Goal: Transaction & Acquisition: Book appointment/travel/reservation

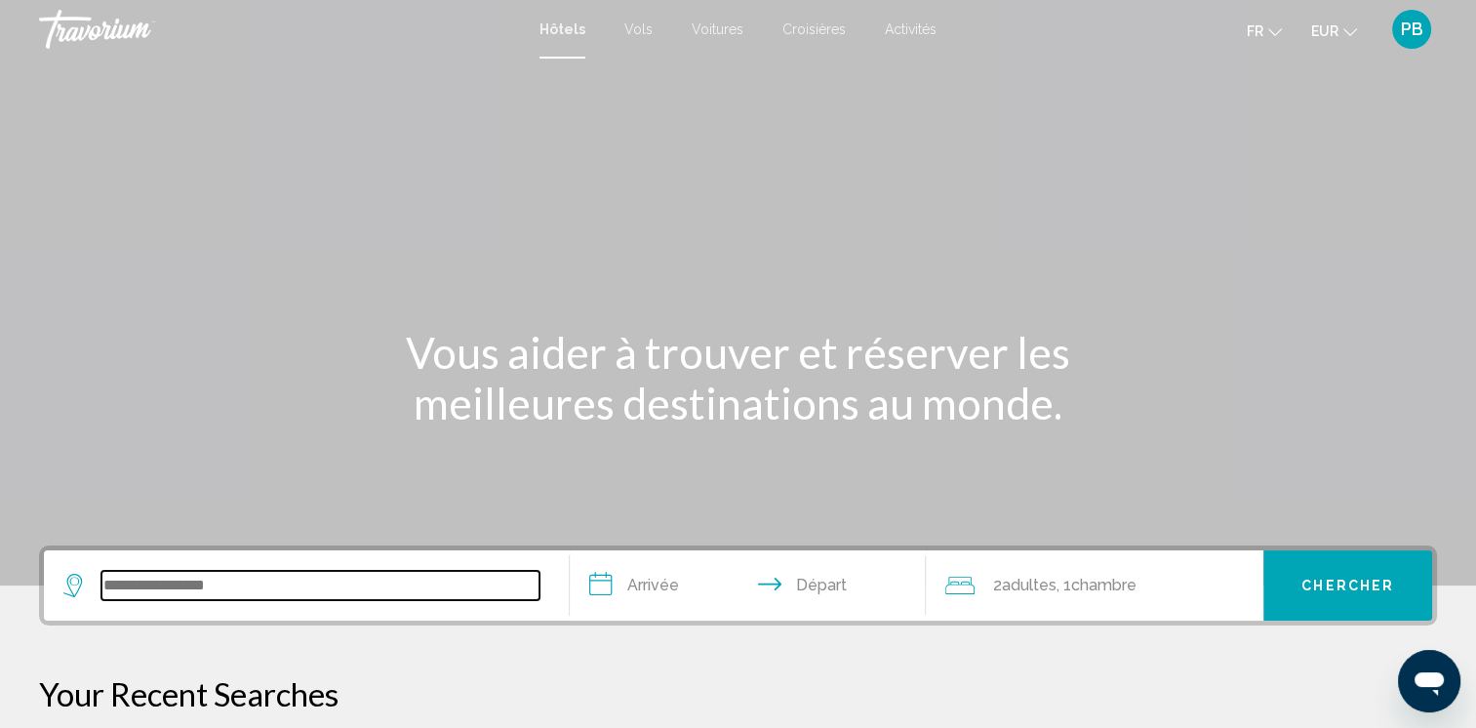
click at [182, 584] on input "Search widget" at bounding box center [320, 585] width 438 height 29
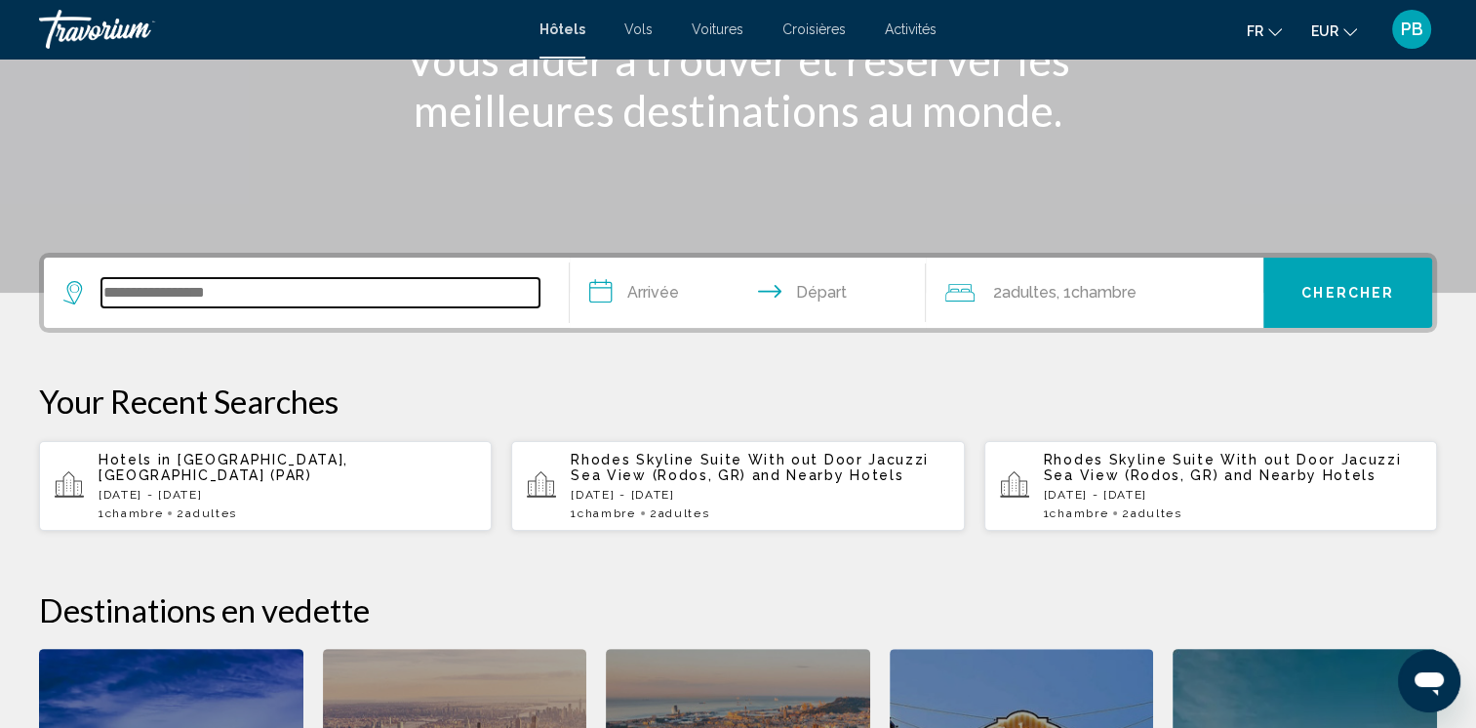
scroll to position [481, 0]
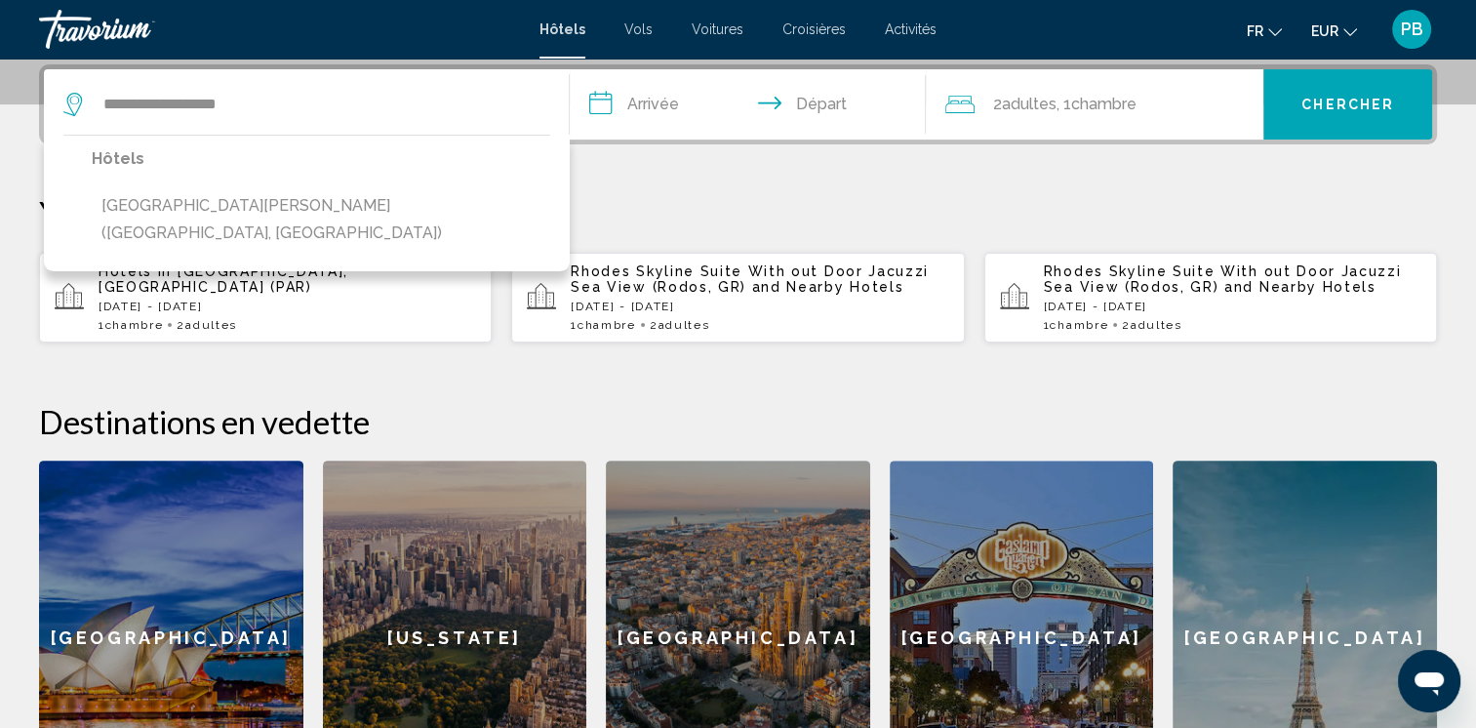
click at [238, 210] on button "[GEOGRAPHIC_DATA][PERSON_NAME] ([GEOGRAPHIC_DATA], [GEOGRAPHIC_DATA])" at bounding box center [321, 219] width 459 height 64
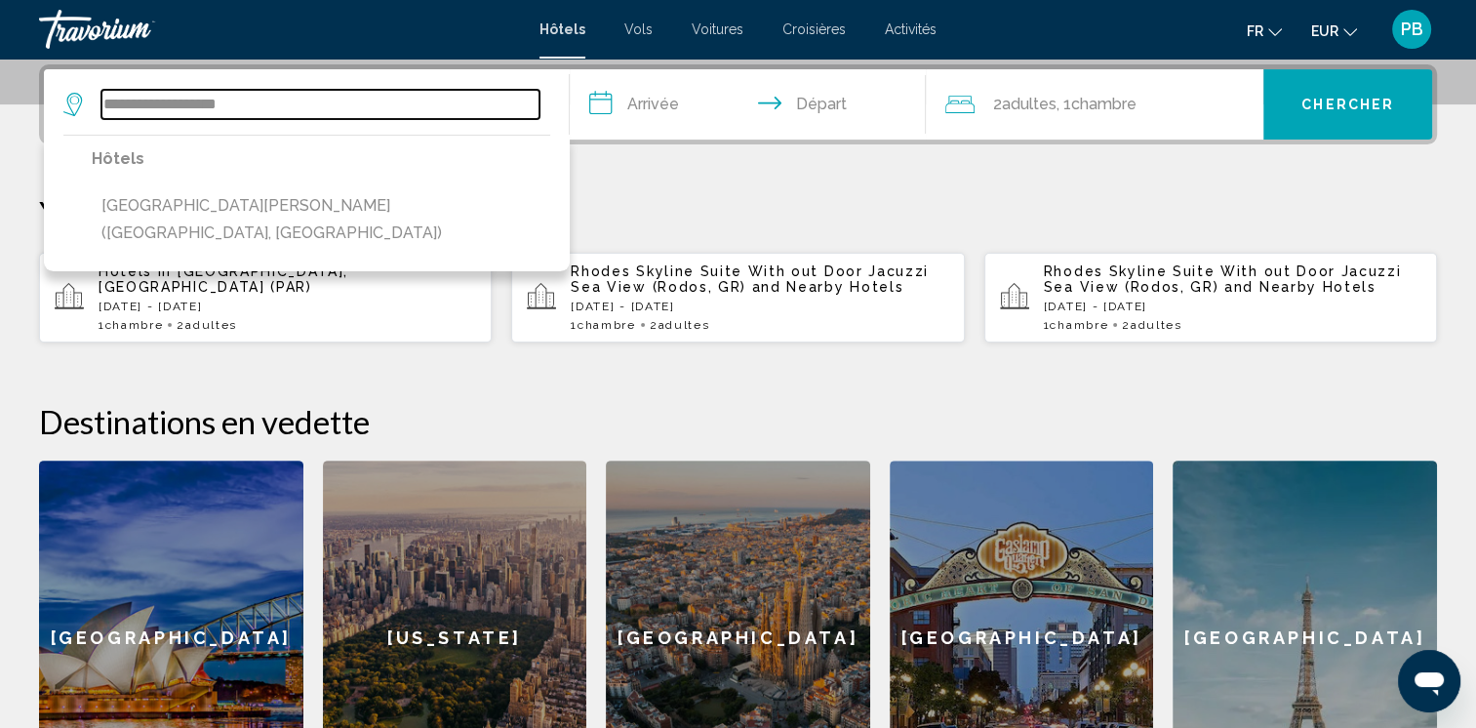
type input "**********"
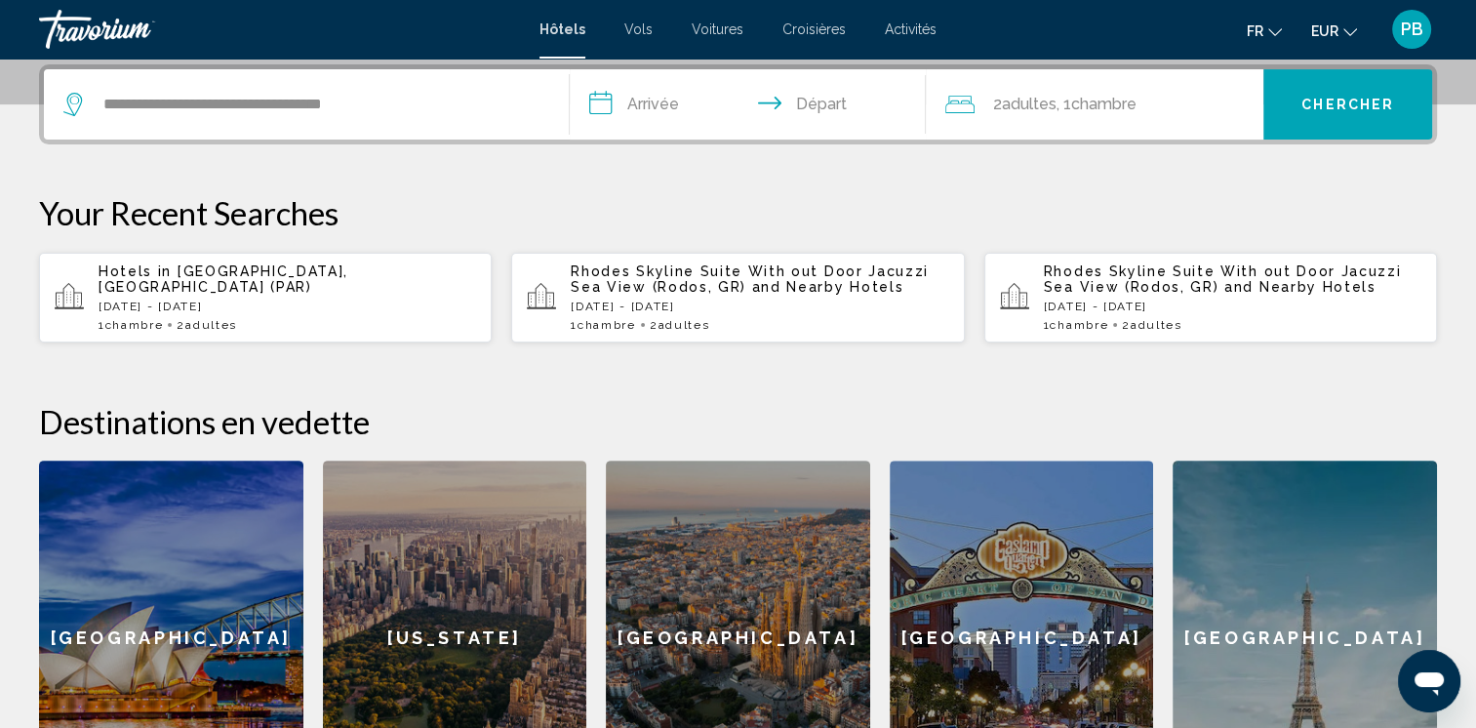
click at [631, 101] on input "**********" at bounding box center [752, 107] width 365 height 76
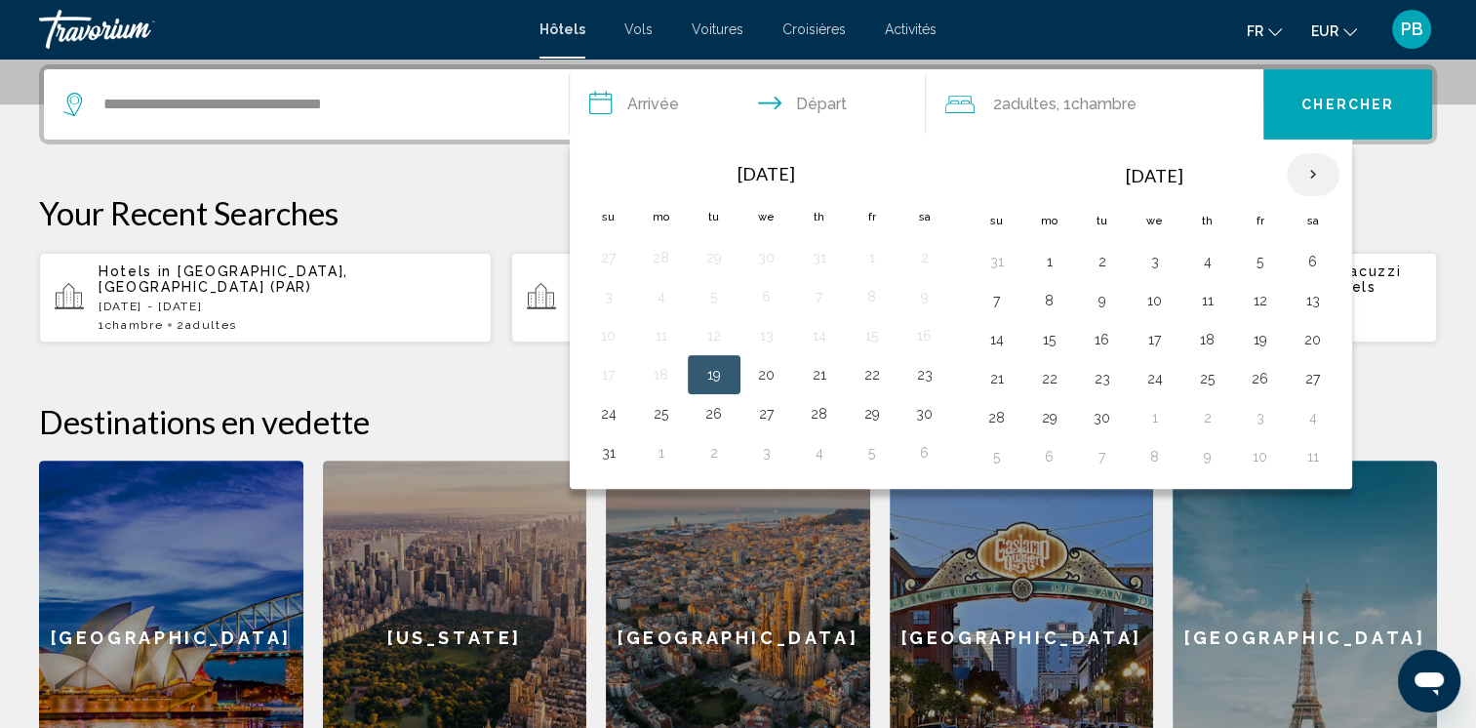
click at [1311, 174] on th "Next month" at bounding box center [1313, 174] width 53 height 43
click at [1249, 412] on button "28" at bounding box center [1260, 417] width 31 height 27
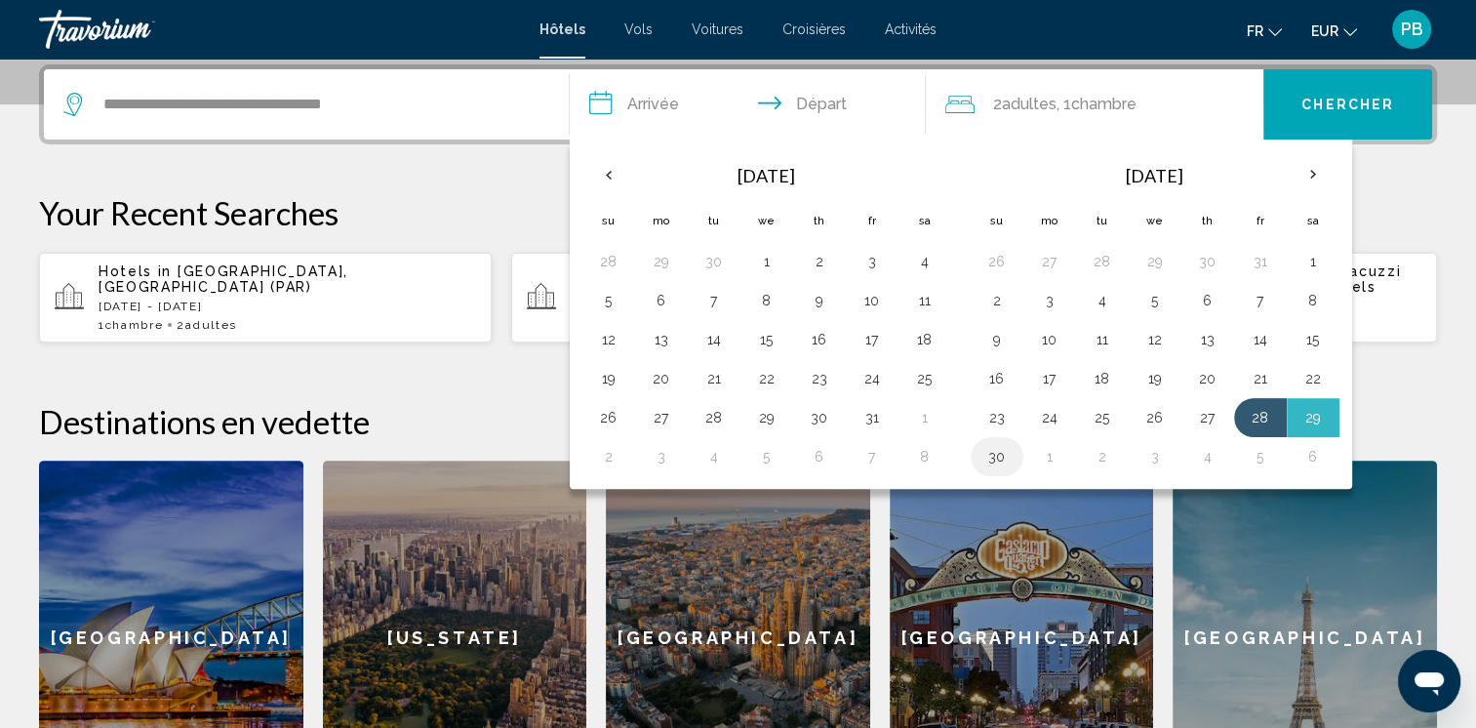
click at [999, 455] on button "30" at bounding box center [997, 456] width 31 height 27
type input "**********"
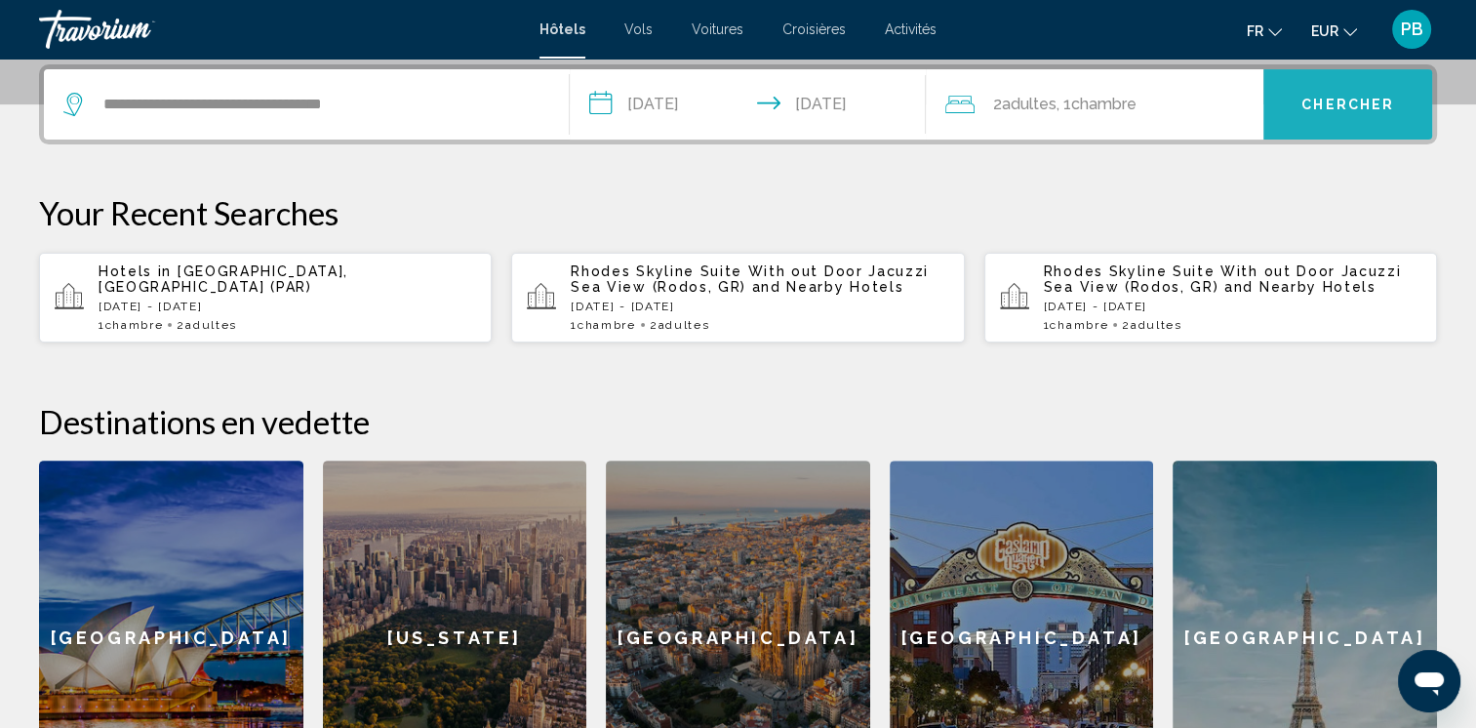
click at [1331, 113] on button "Chercher" at bounding box center [1348, 104] width 169 height 70
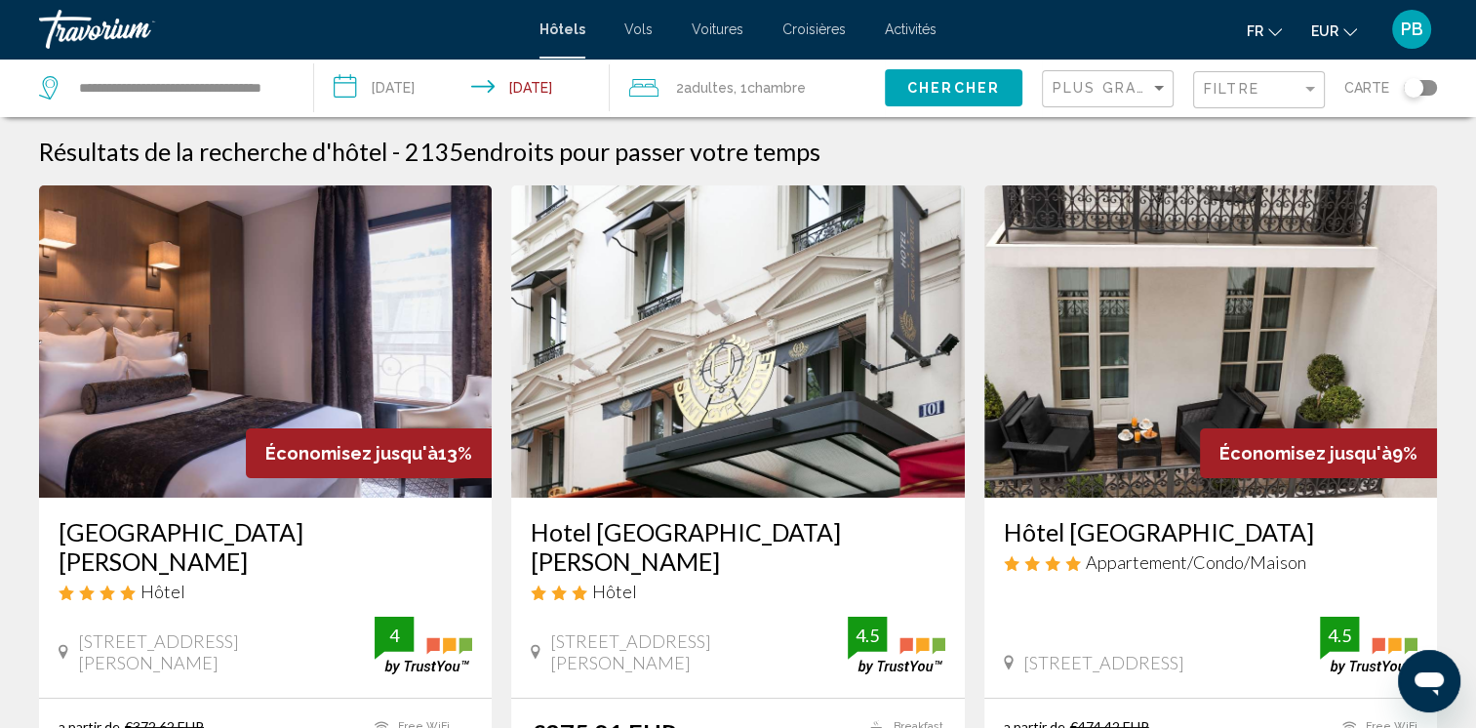
click at [199, 334] on img "Main content" at bounding box center [265, 341] width 453 height 312
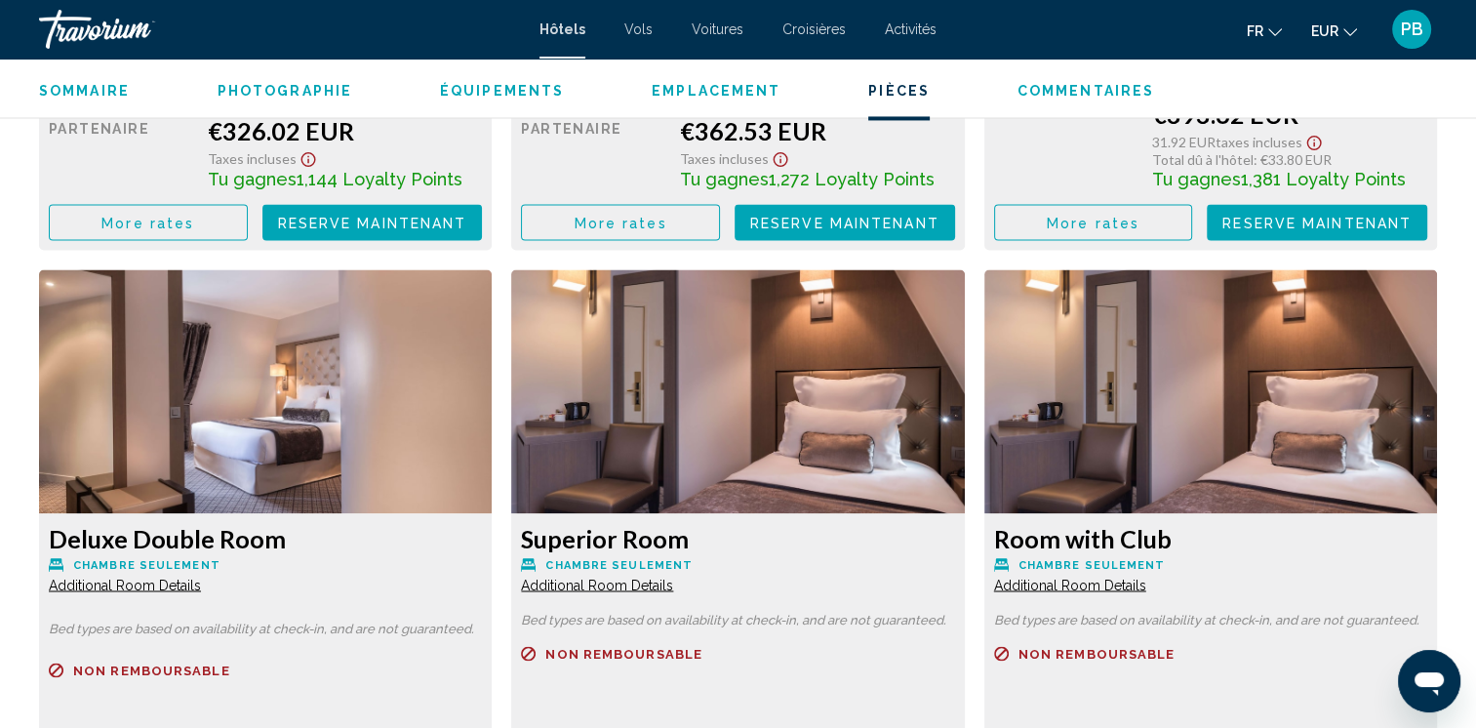
scroll to position [2892, 0]
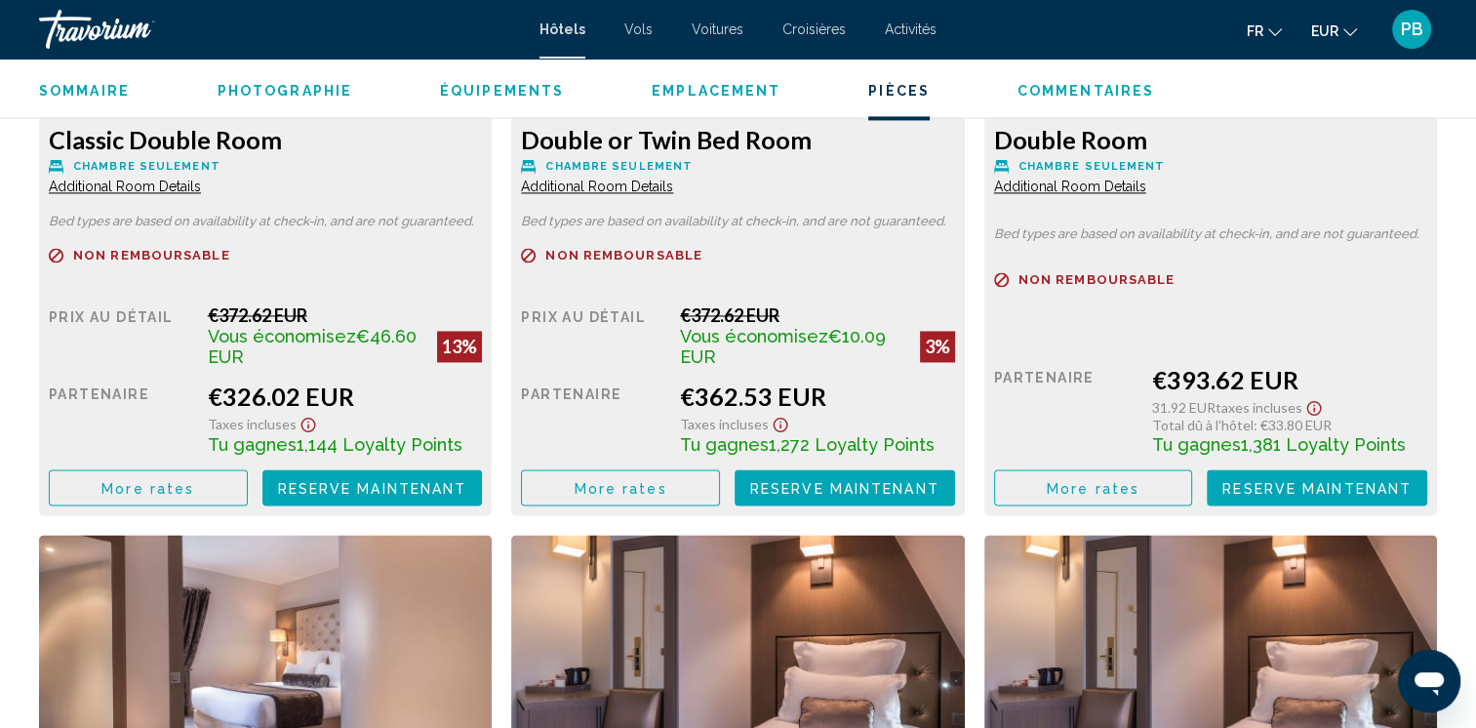
click at [320, 424] on icon "Show Taxes and Fees disclaimer" at bounding box center [308, 425] width 23 height 18
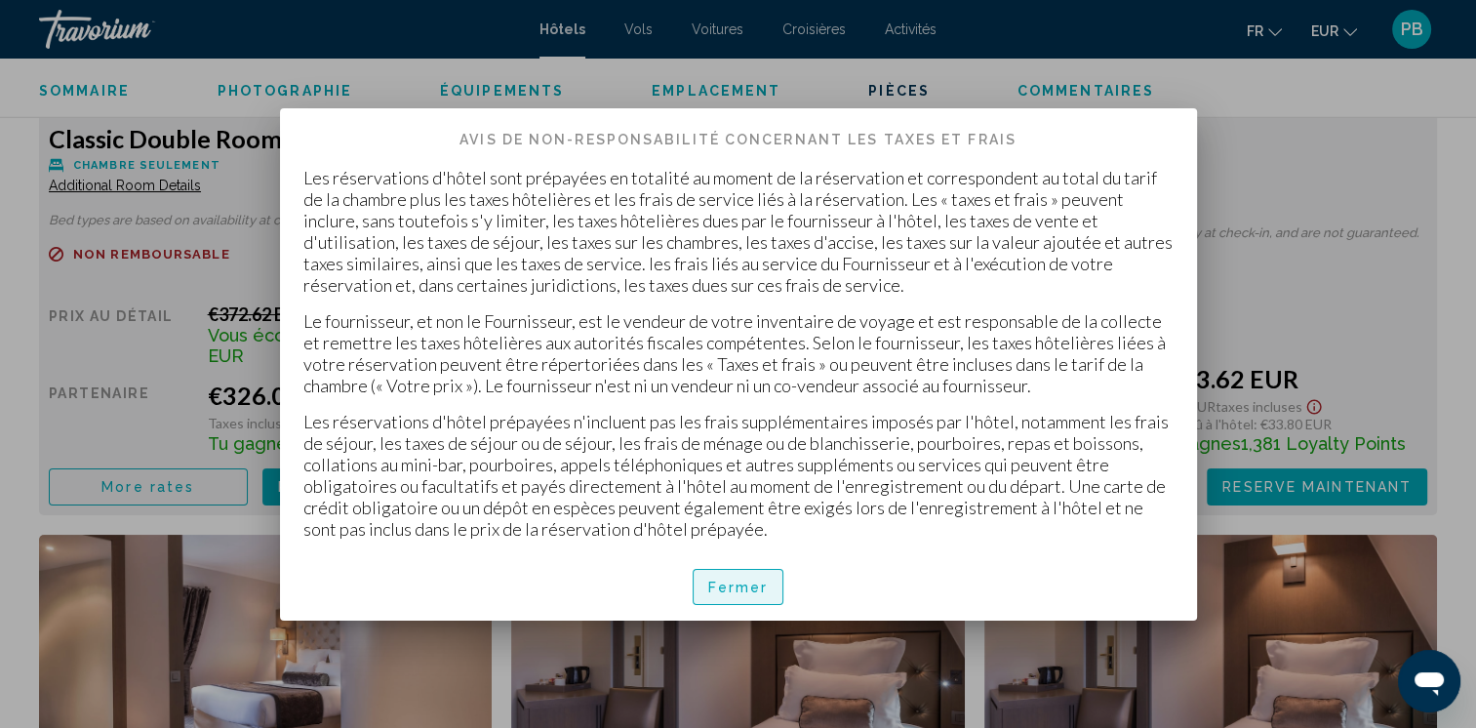
click at [735, 586] on span "Fermer" at bounding box center [738, 588] width 61 height 16
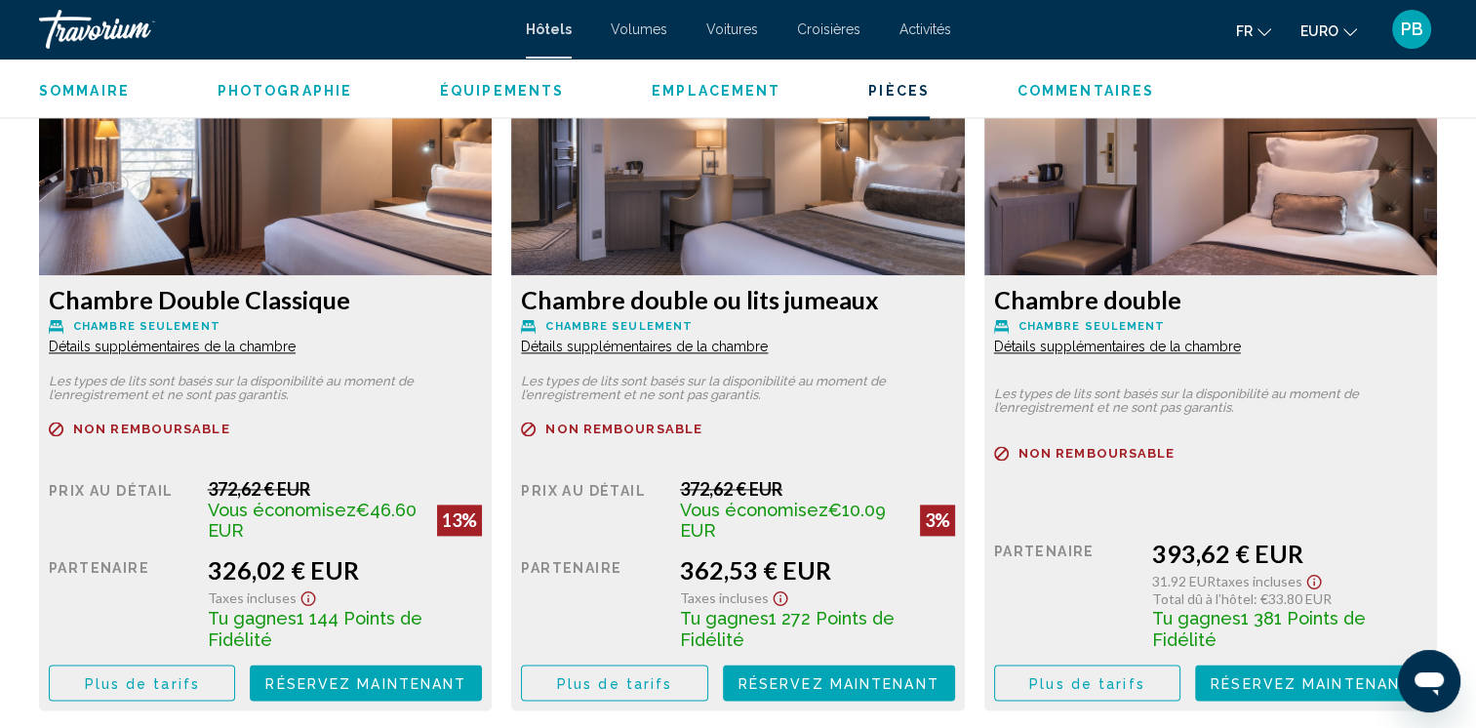
scroll to position [2697, 0]
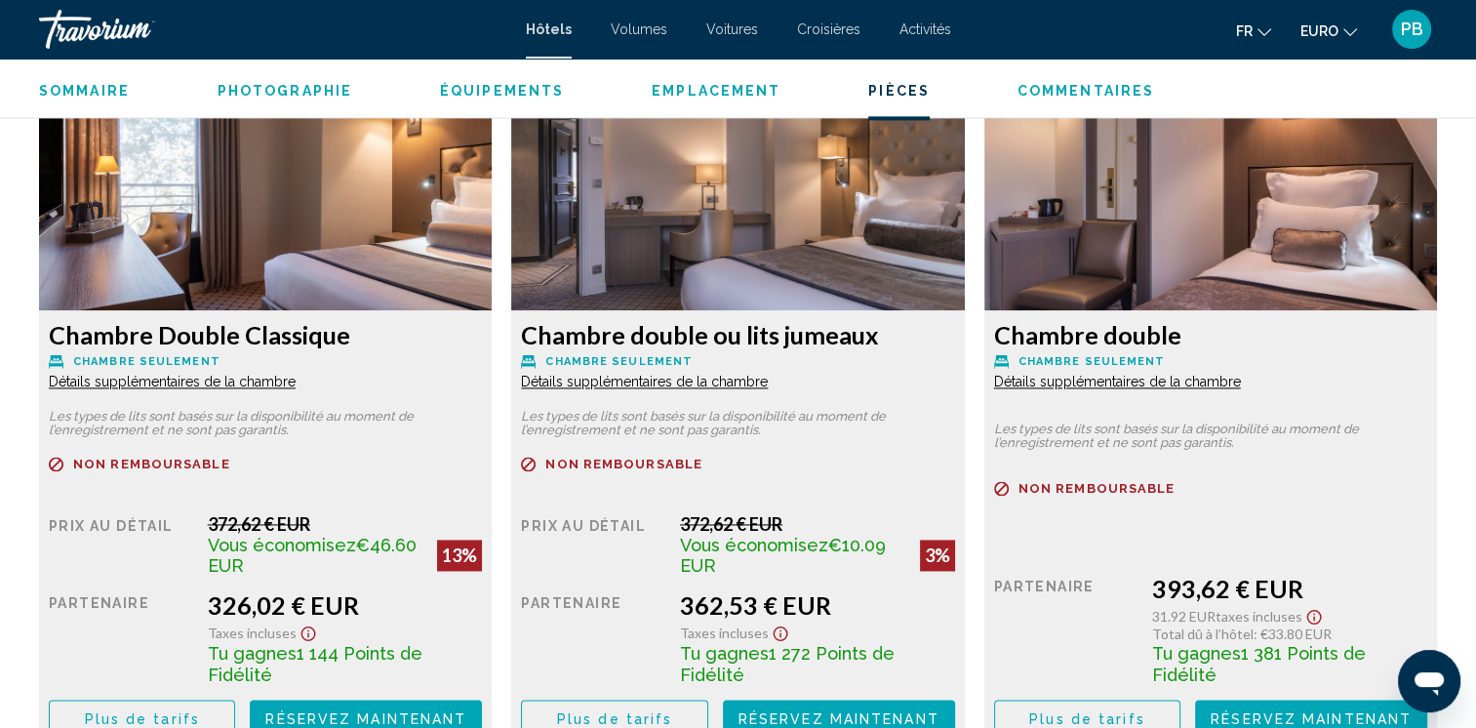
click at [296, 378] on span "Détails supplémentaires de la chambre" at bounding box center [172, 382] width 247 height 16
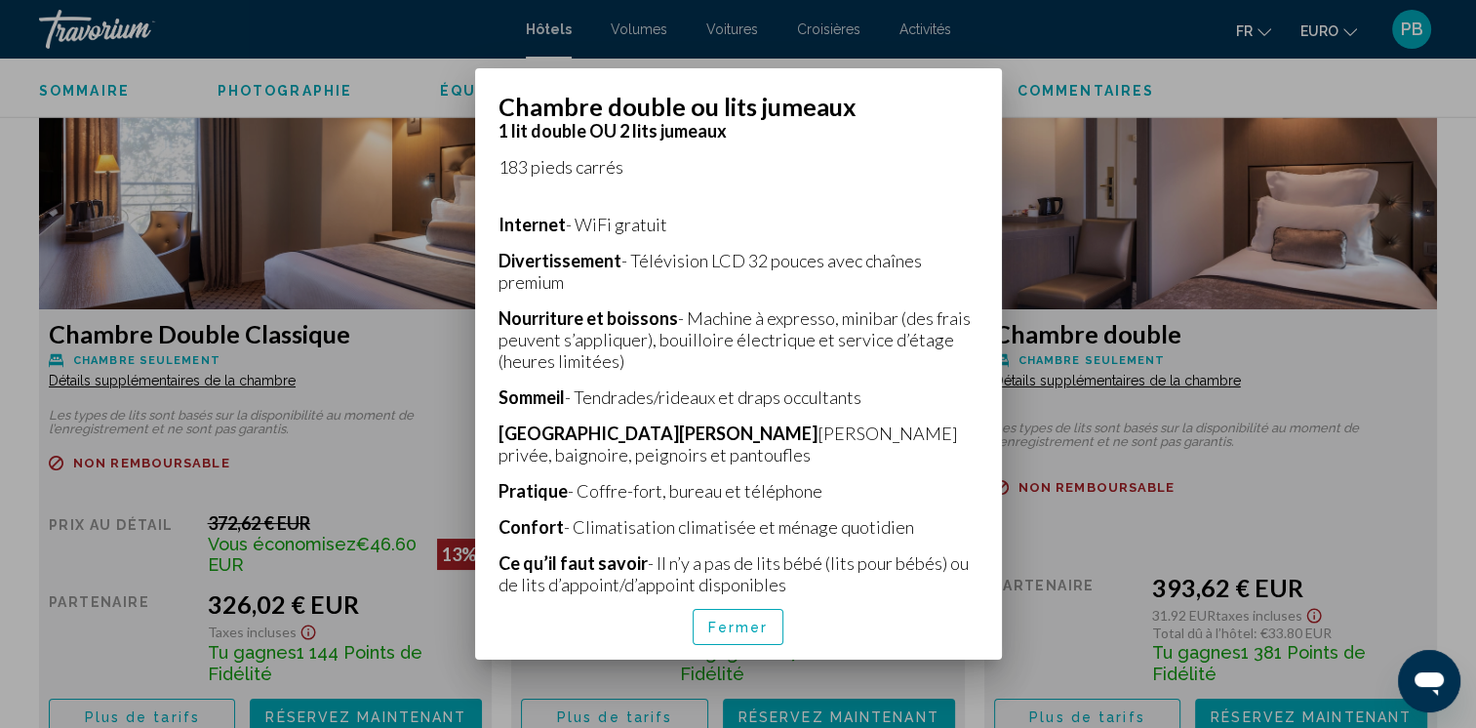
scroll to position [419, 0]
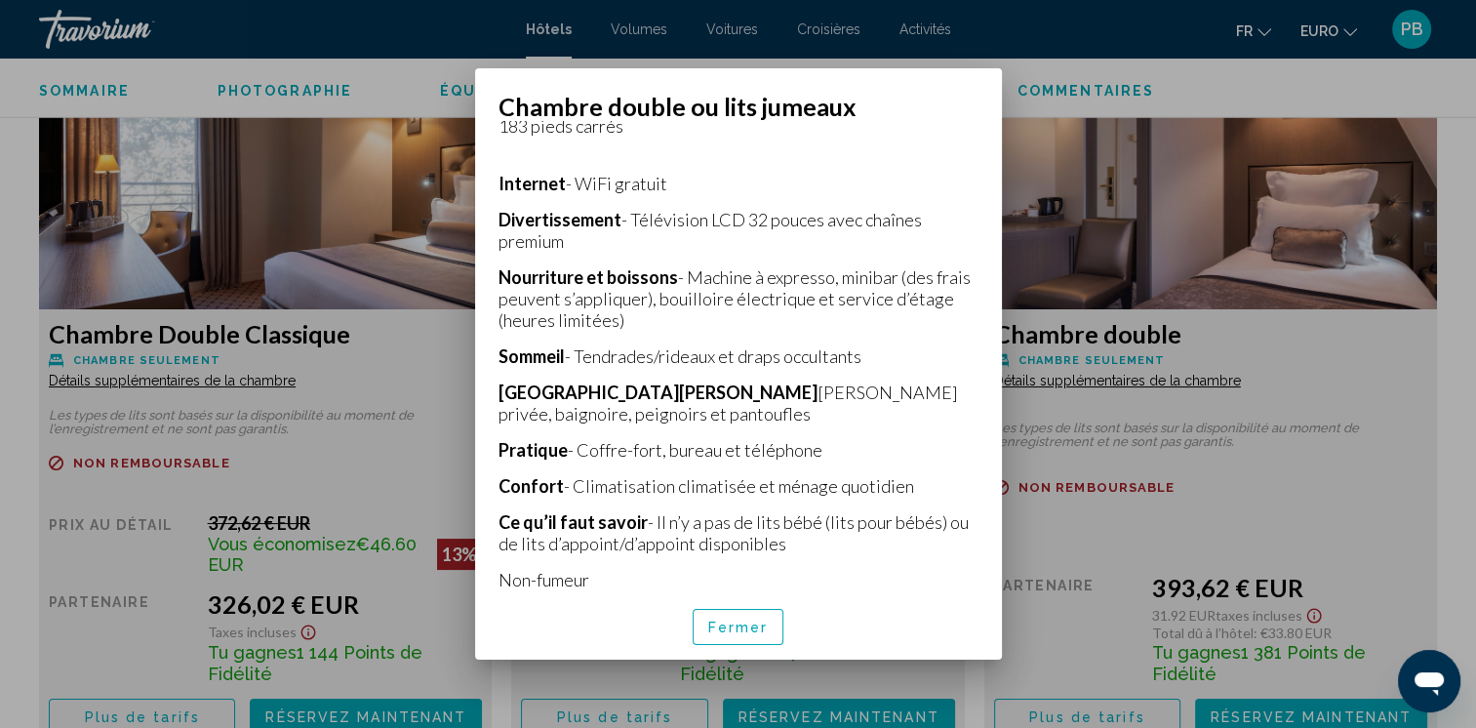
drag, startPoint x: 371, startPoint y: 363, endPoint x: 313, endPoint y: 368, distance: 57.8
click at [366, 363] on div at bounding box center [738, 364] width 1476 height 728
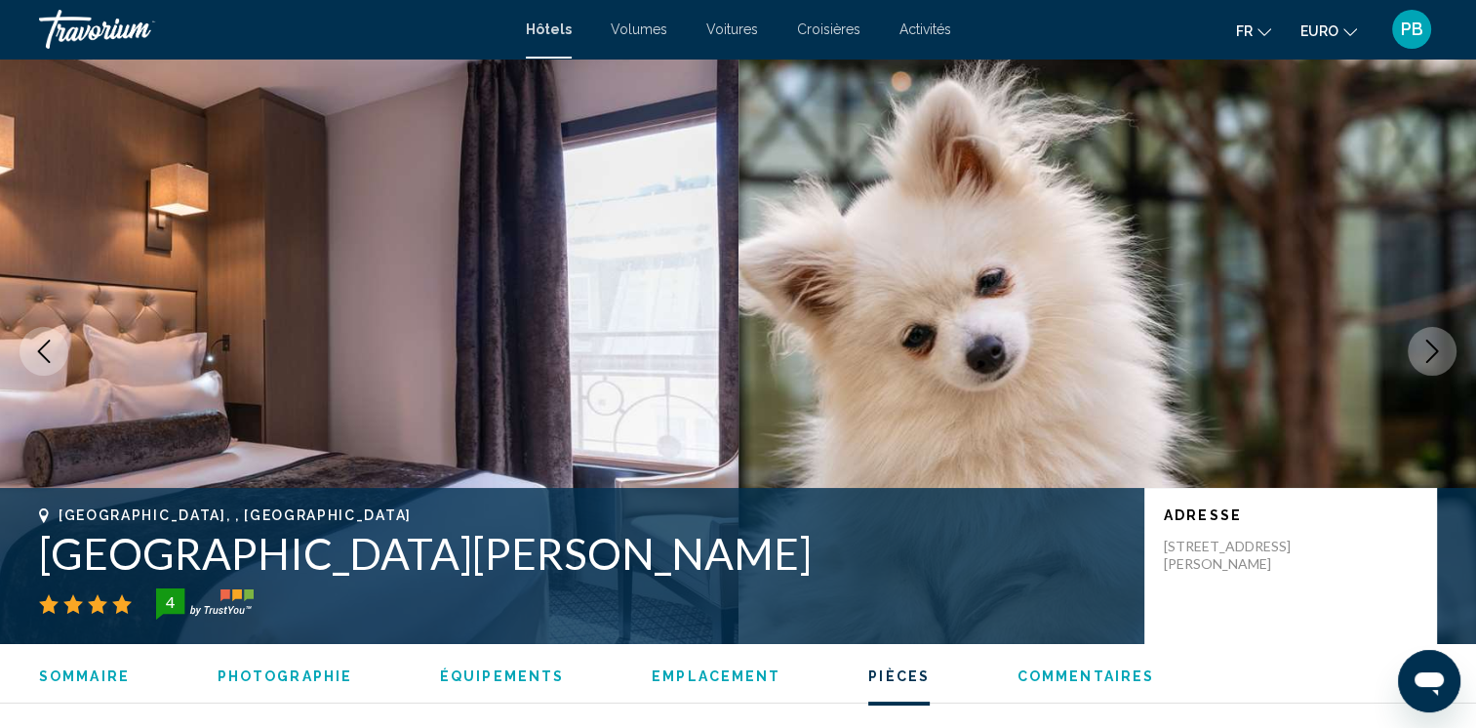
scroll to position [2697, 0]
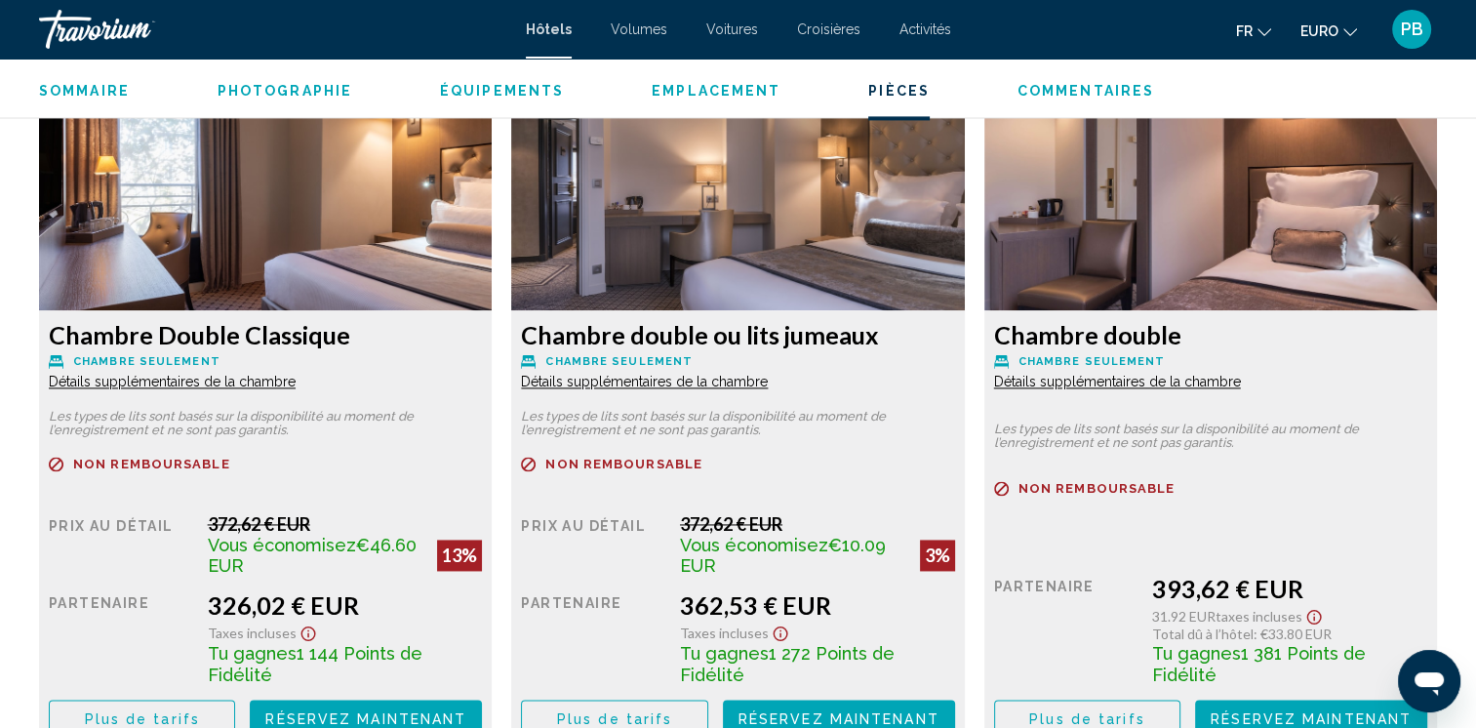
click at [250, 384] on span "Détails supplémentaires de la chambre" at bounding box center [172, 382] width 247 height 16
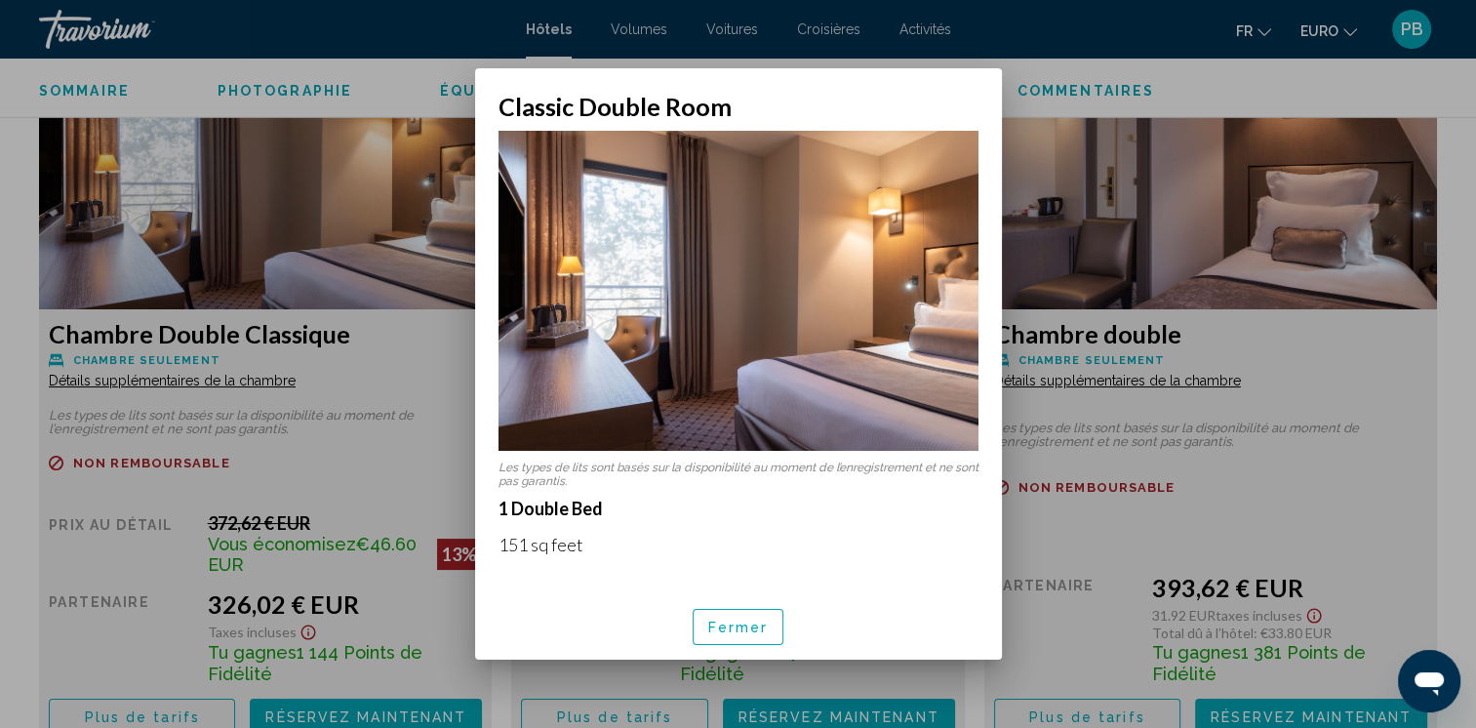
scroll to position [0, 0]
click at [1127, 84] on div at bounding box center [738, 364] width 1476 height 728
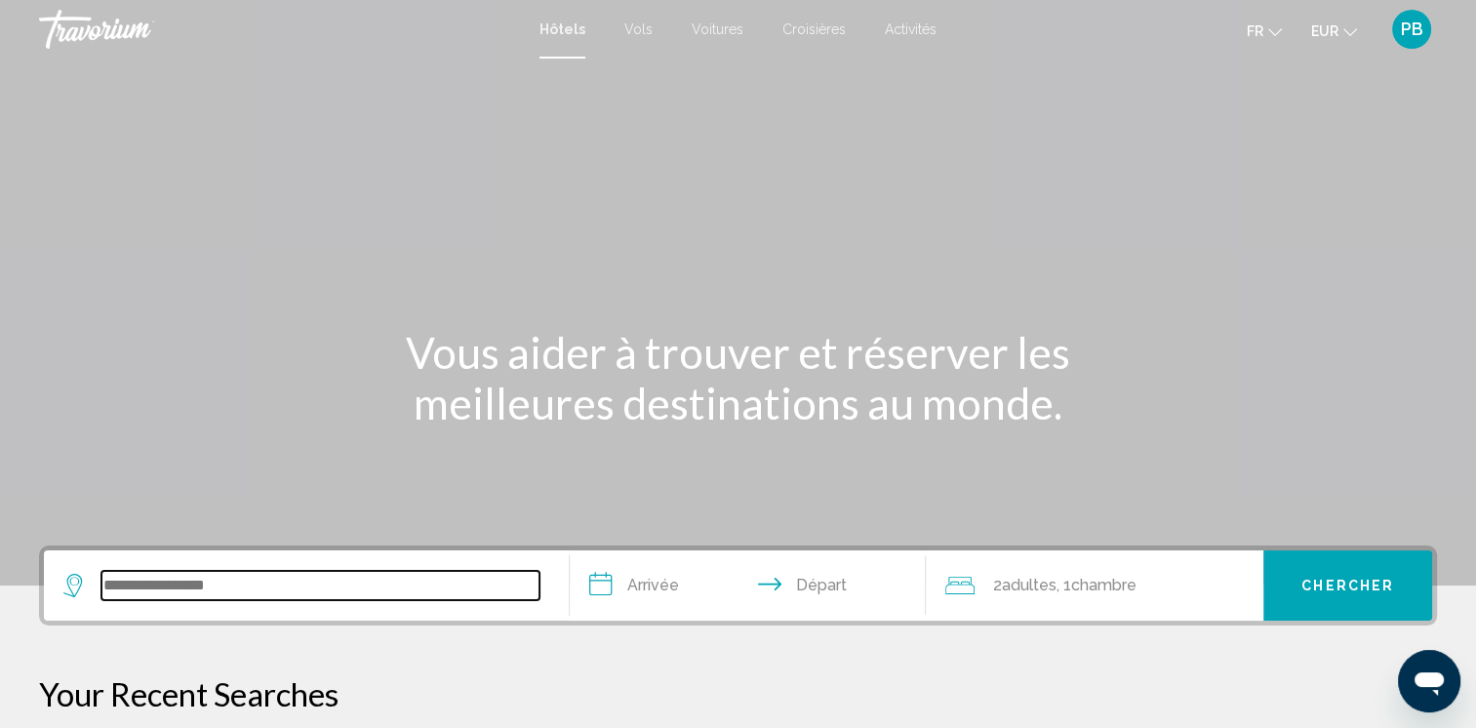
click at [187, 597] on input "Search widget" at bounding box center [320, 585] width 438 height 29
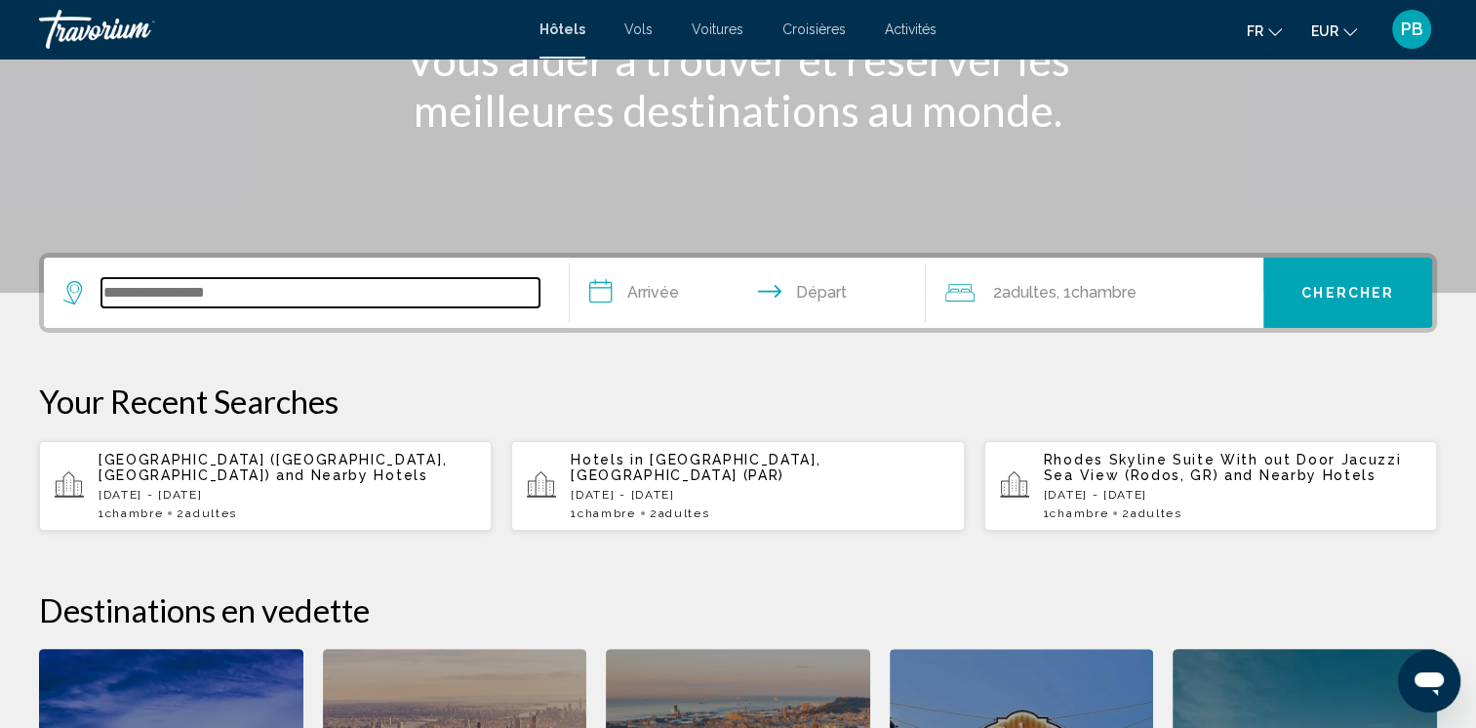
scroll to position [481, 0]
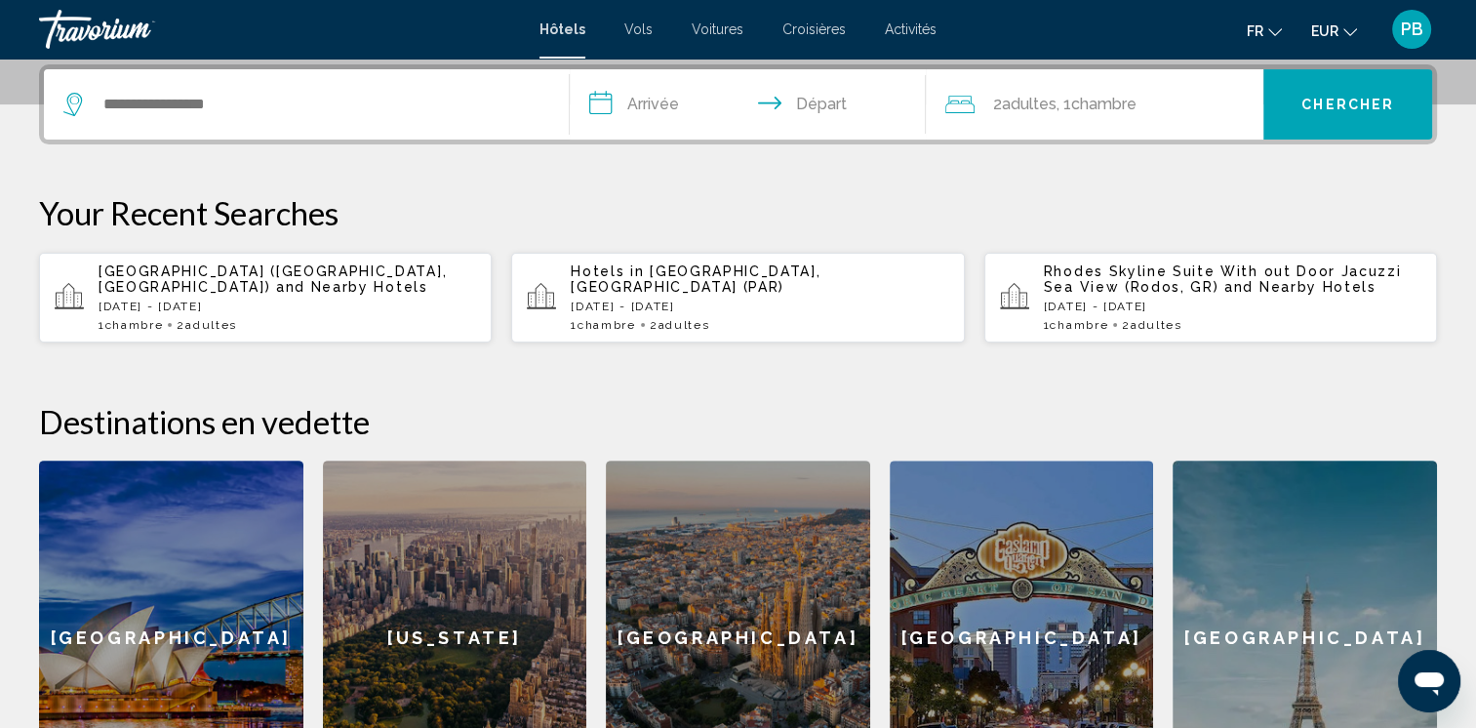
click at [221, 314] on div "La Villa des Ternes Hotel (Paris, FR) and Nearby Hotels Fri, 28 Nov - Sun, 30 N…" at bounding box center [288, 297] width 378 height 68
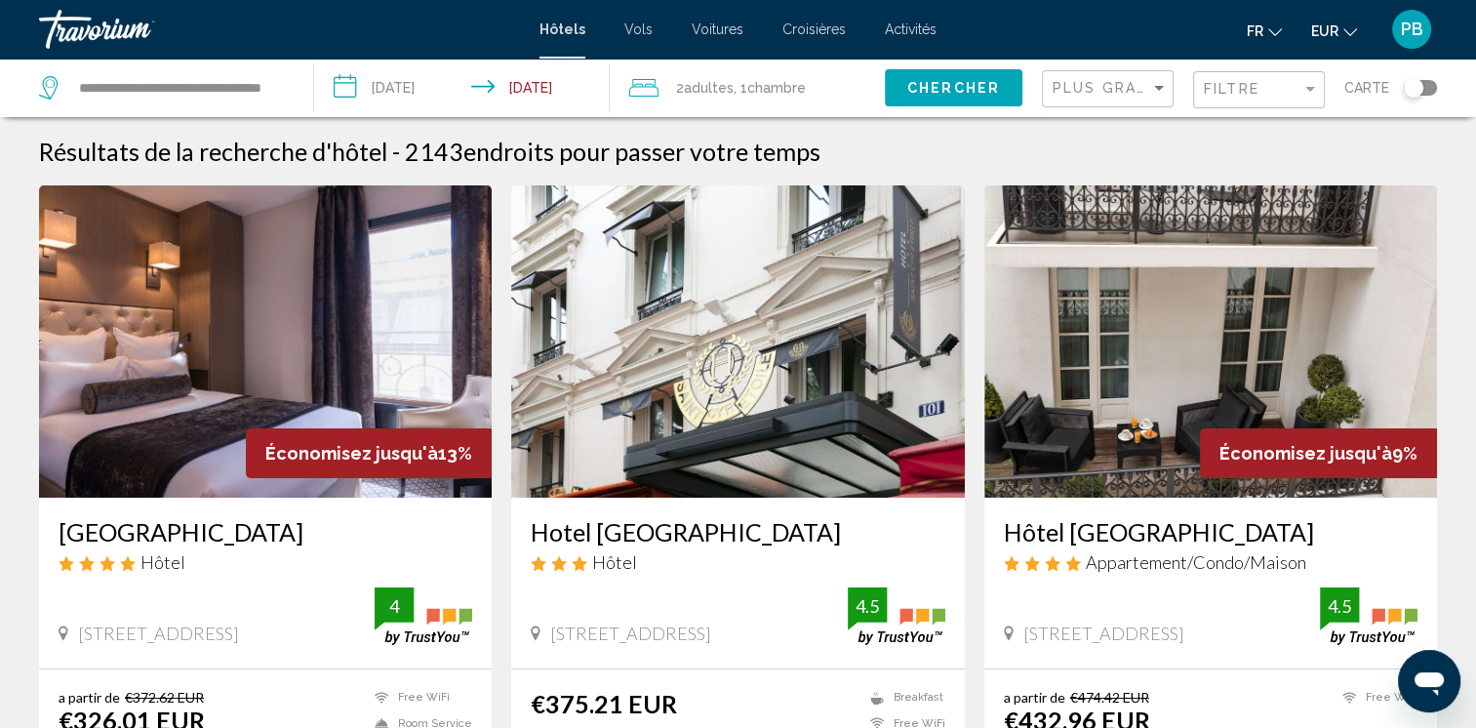
click at [218, 380] on img "Main content" at bounding box center [265, 341] width 453 height 312
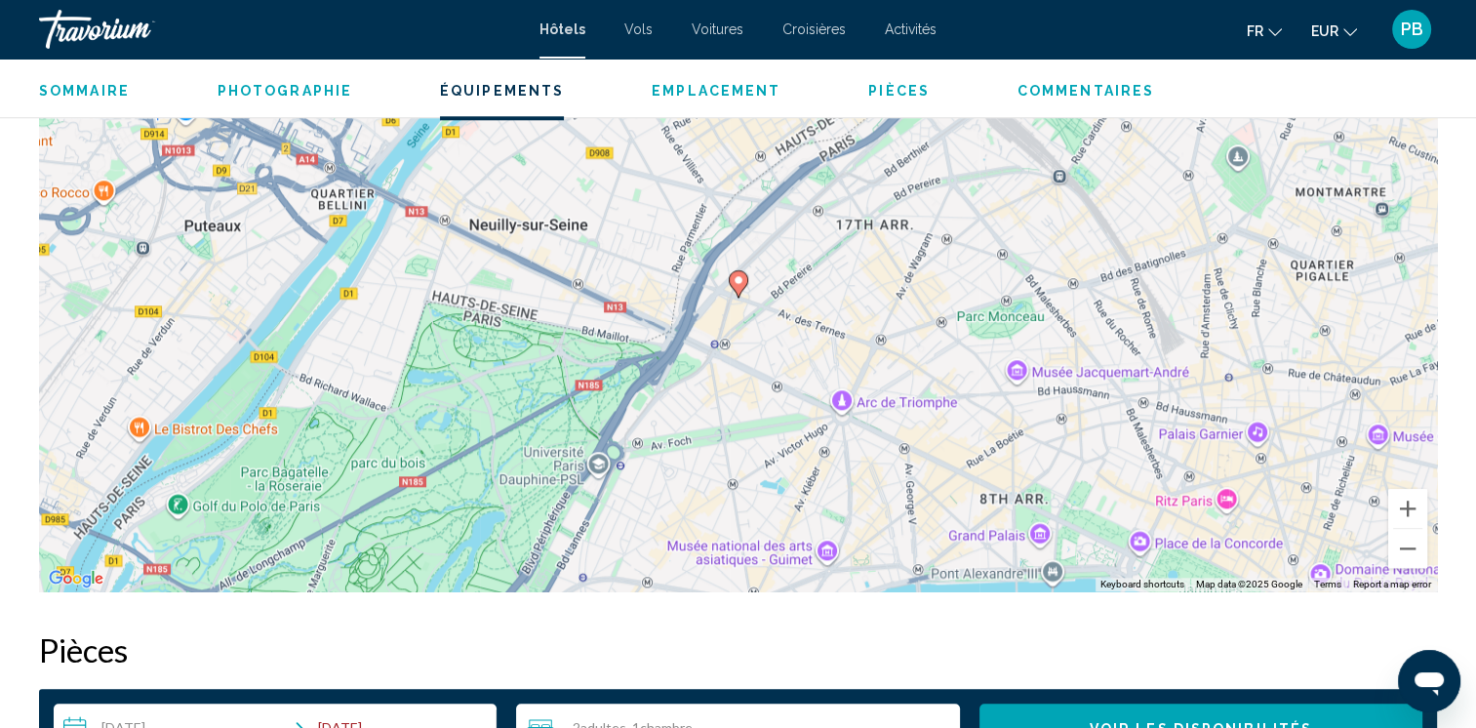
scroll to position [2147, 0]
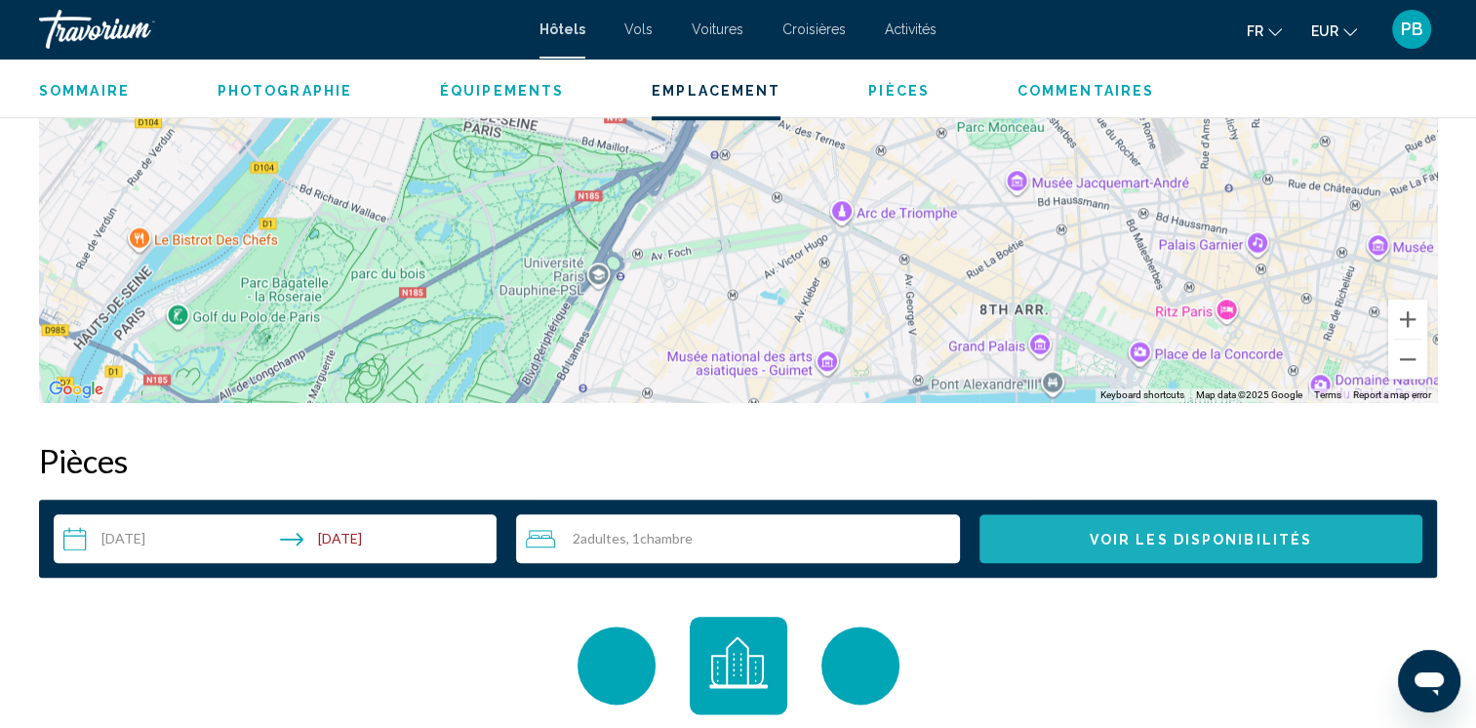
click at [1174, 541] on span "Voir les disponibilités" at bounding box center [1201, 540] width 222 height 16
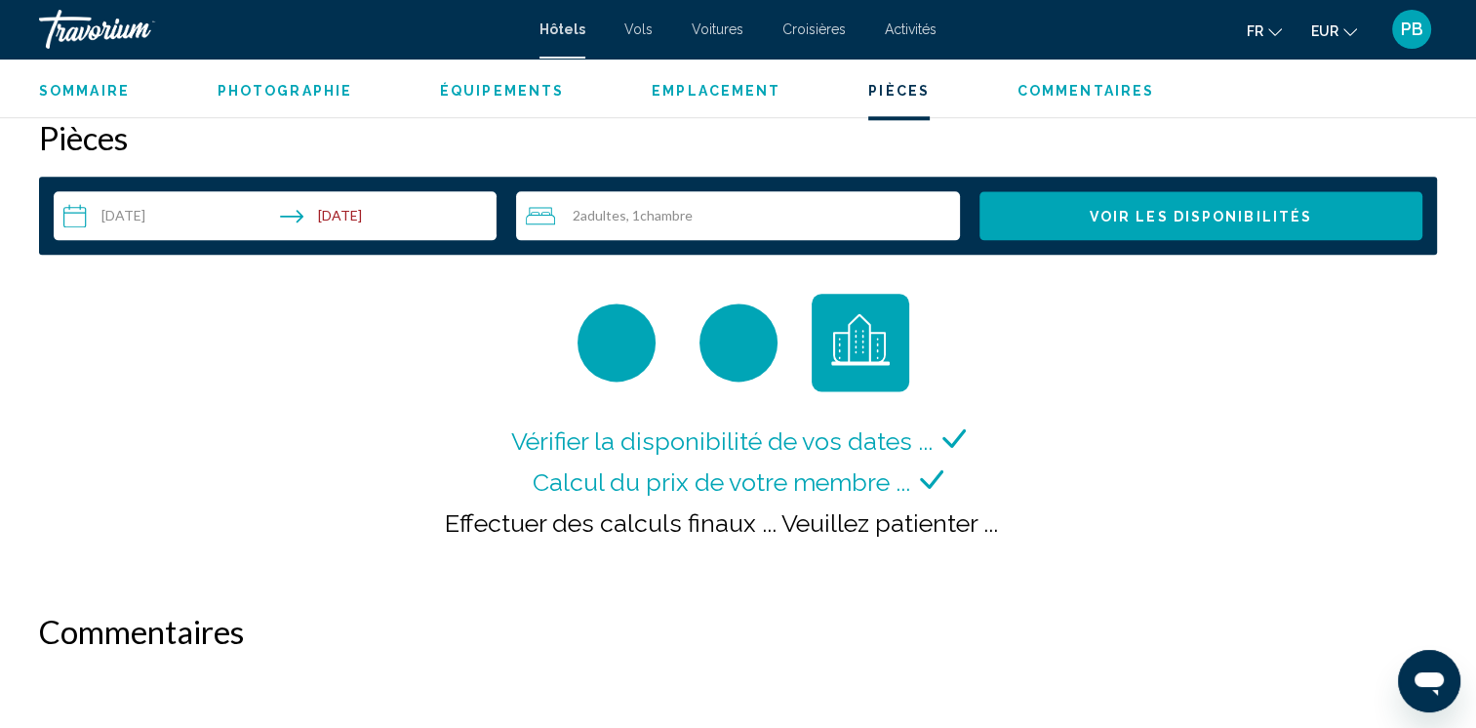
scroll to position [2567, 0]
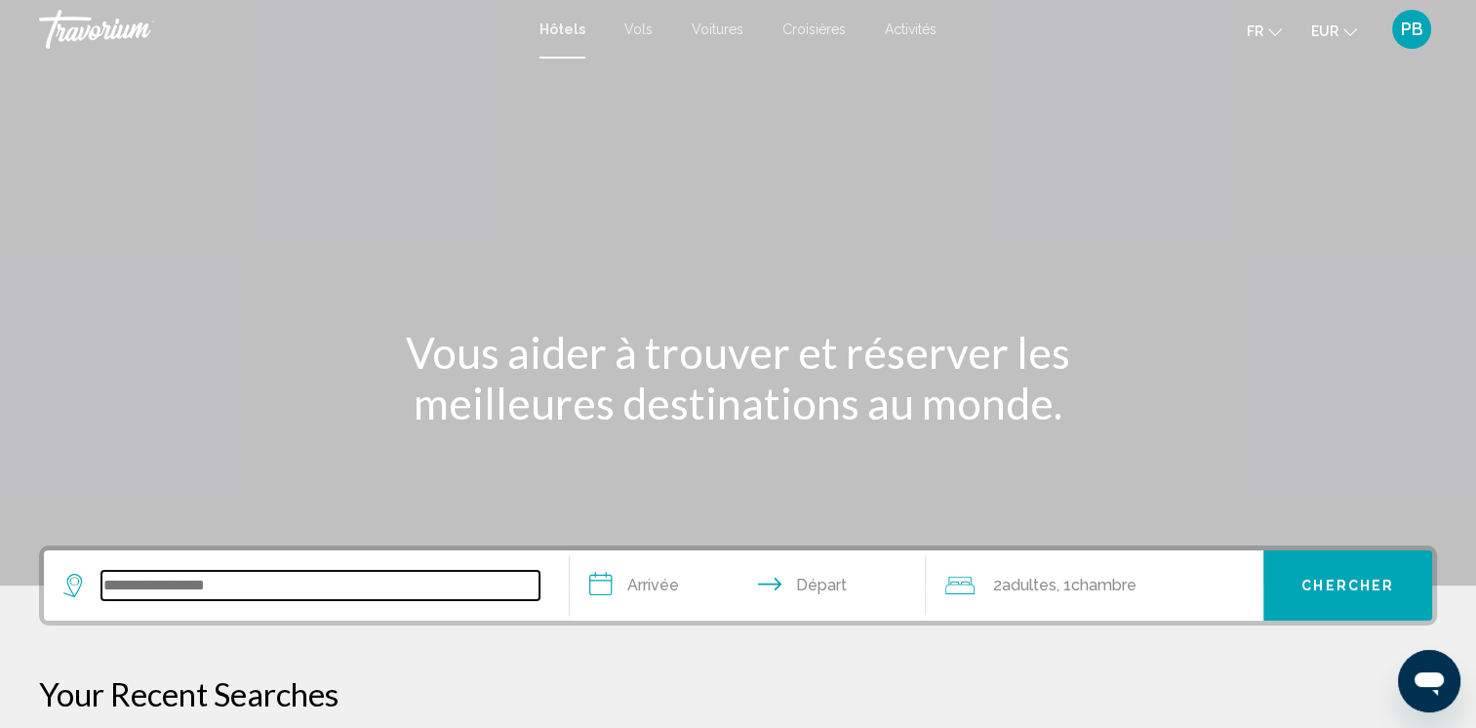
click at [168, 587] on input "Search widget" at bounding box center [320, 585] width 438 height 29
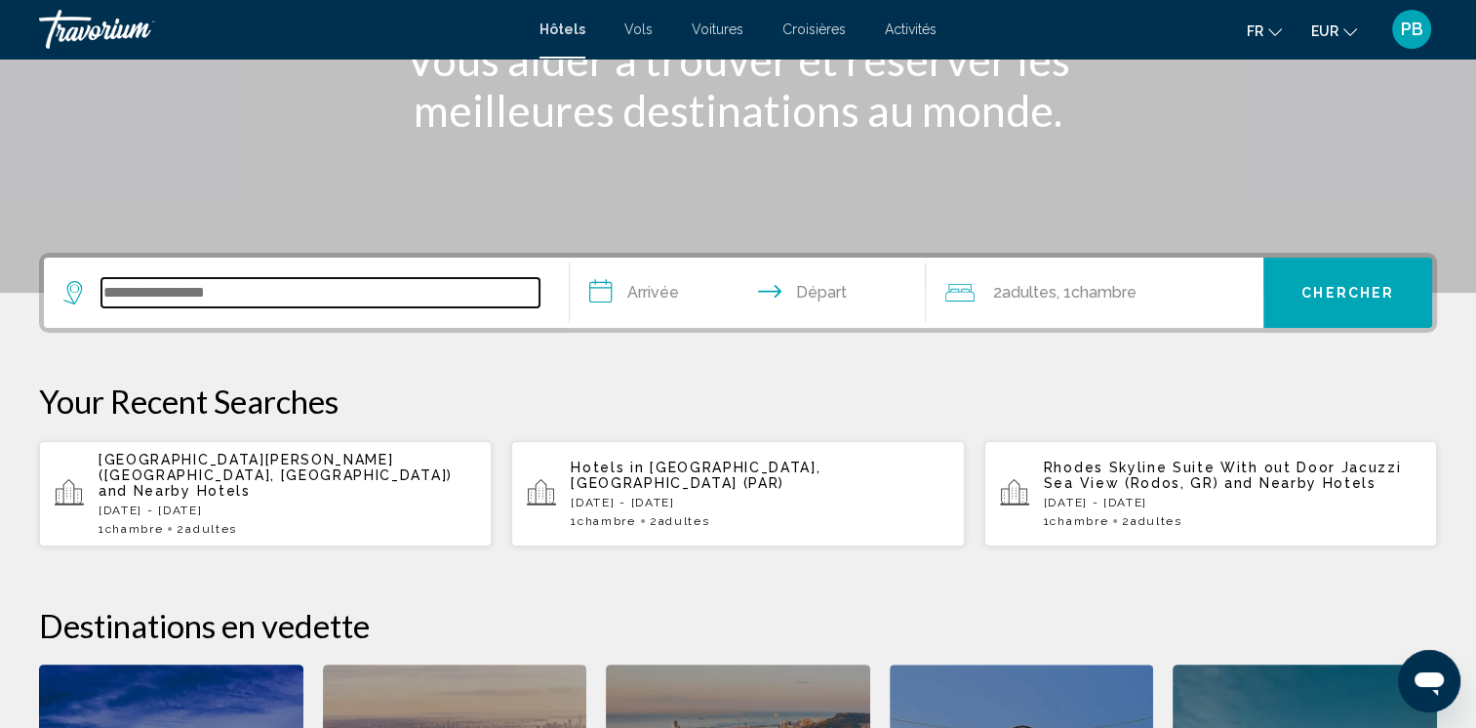
scroll to position [481, 0]
